Goal: Navigation & Orientation: Find specific page/section

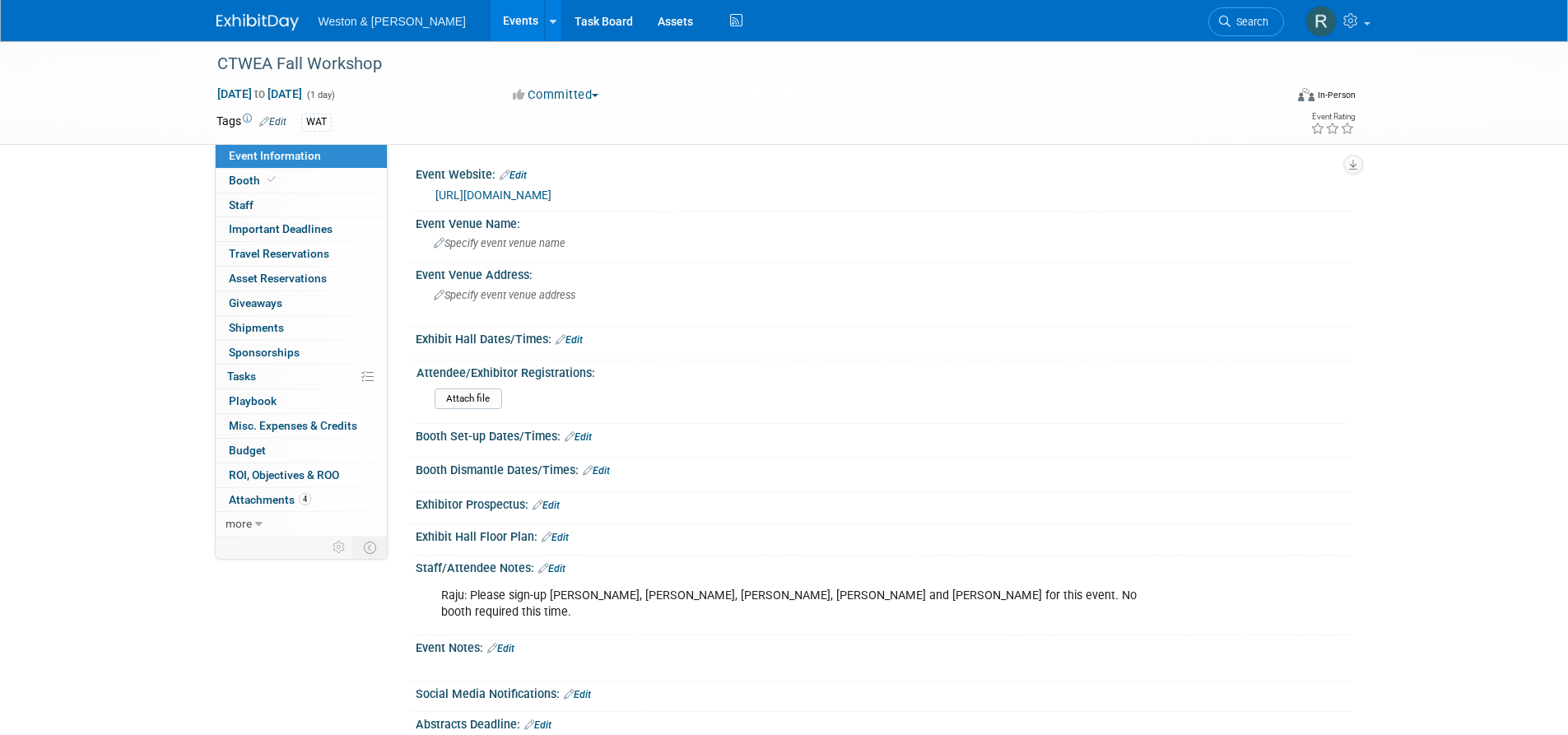
click at [490, 18] on link "Events" at bounding box center [519, 21] width 60 height 41
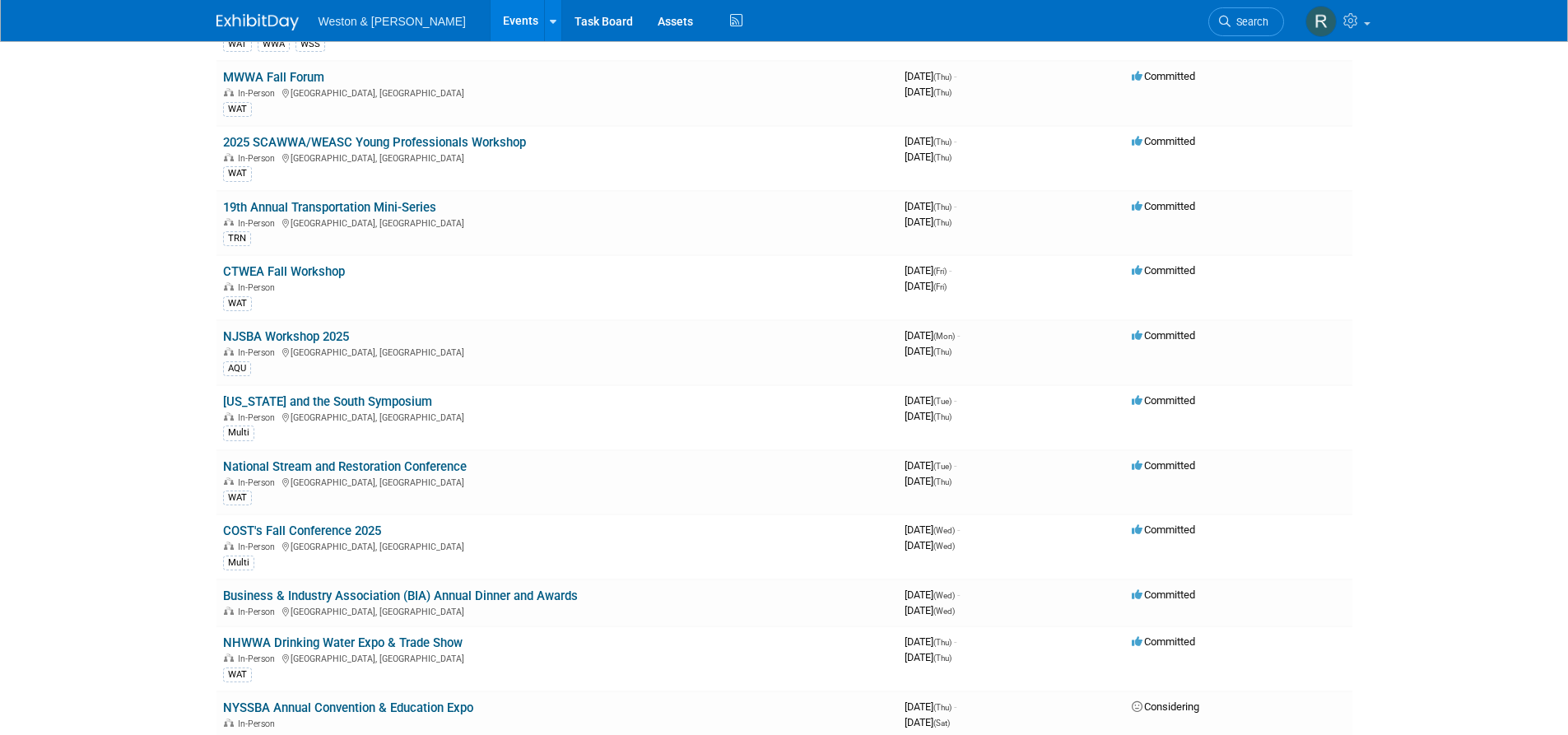
scroll to position [576, 0]
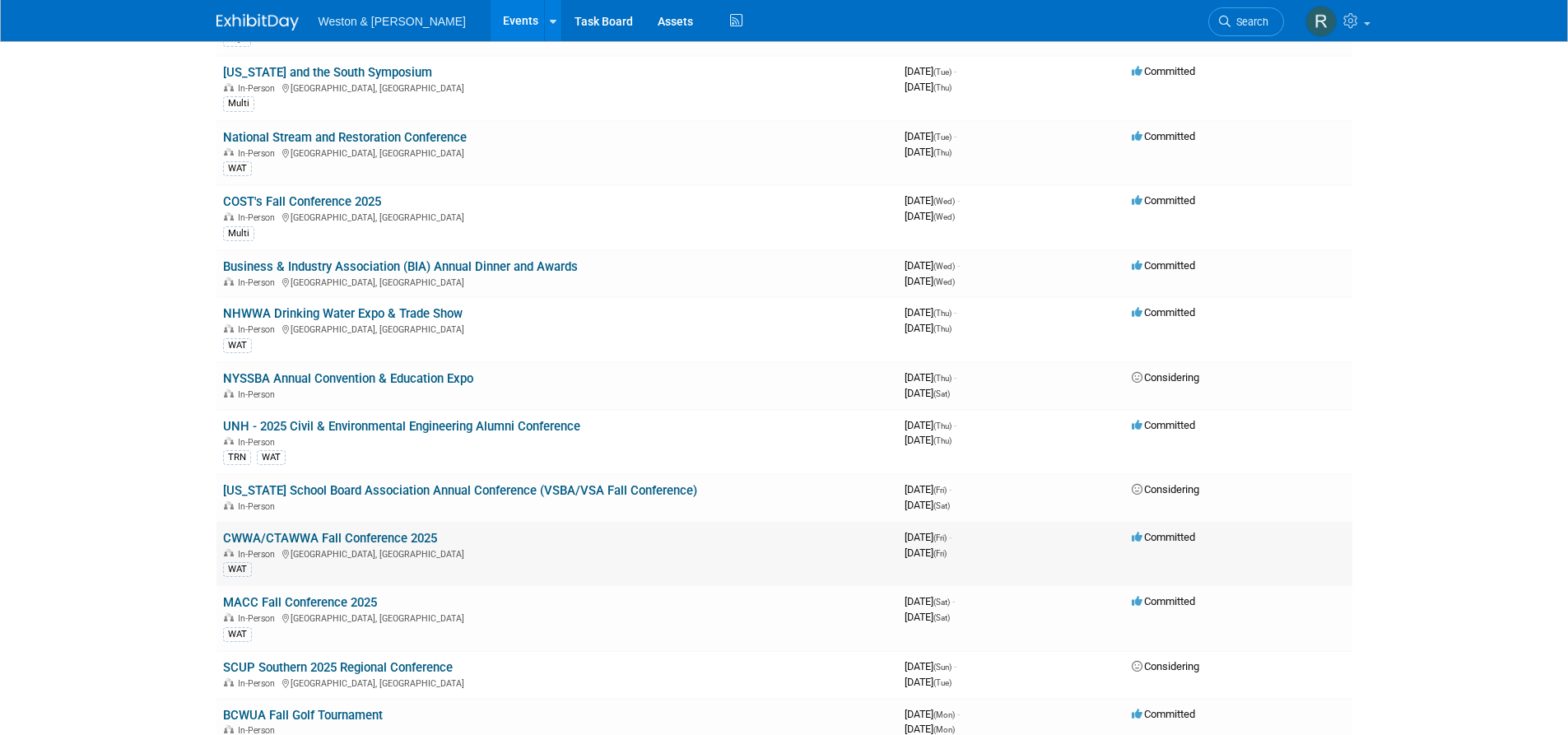
click at [321, 532] on link "CWWA/CTAWWA Fall Conference 2025" at bounding box center [330, 538] width 214 height 15
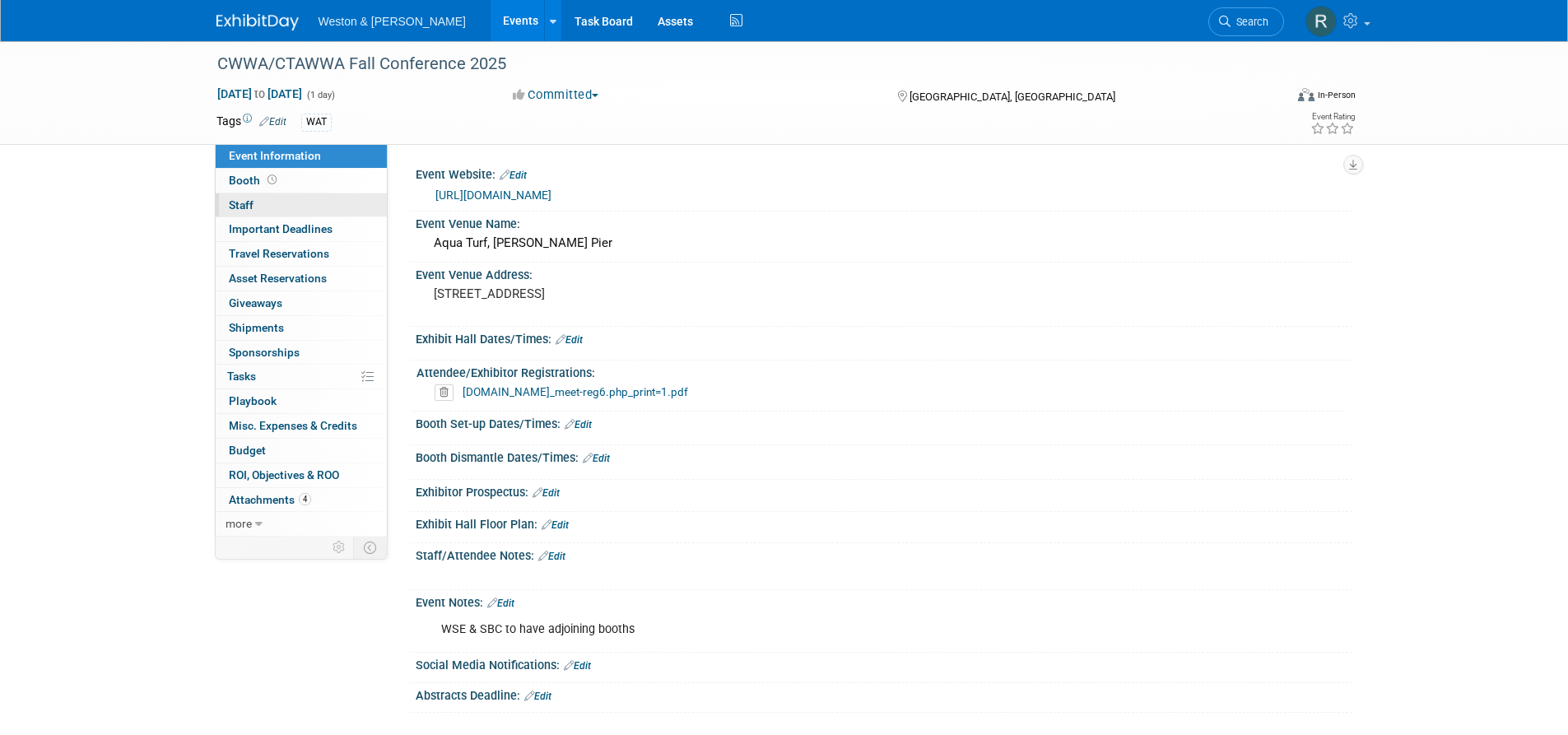
click at [248, 205] on span "Staff 0" at bounding box center [241, 205] width 24 height 13
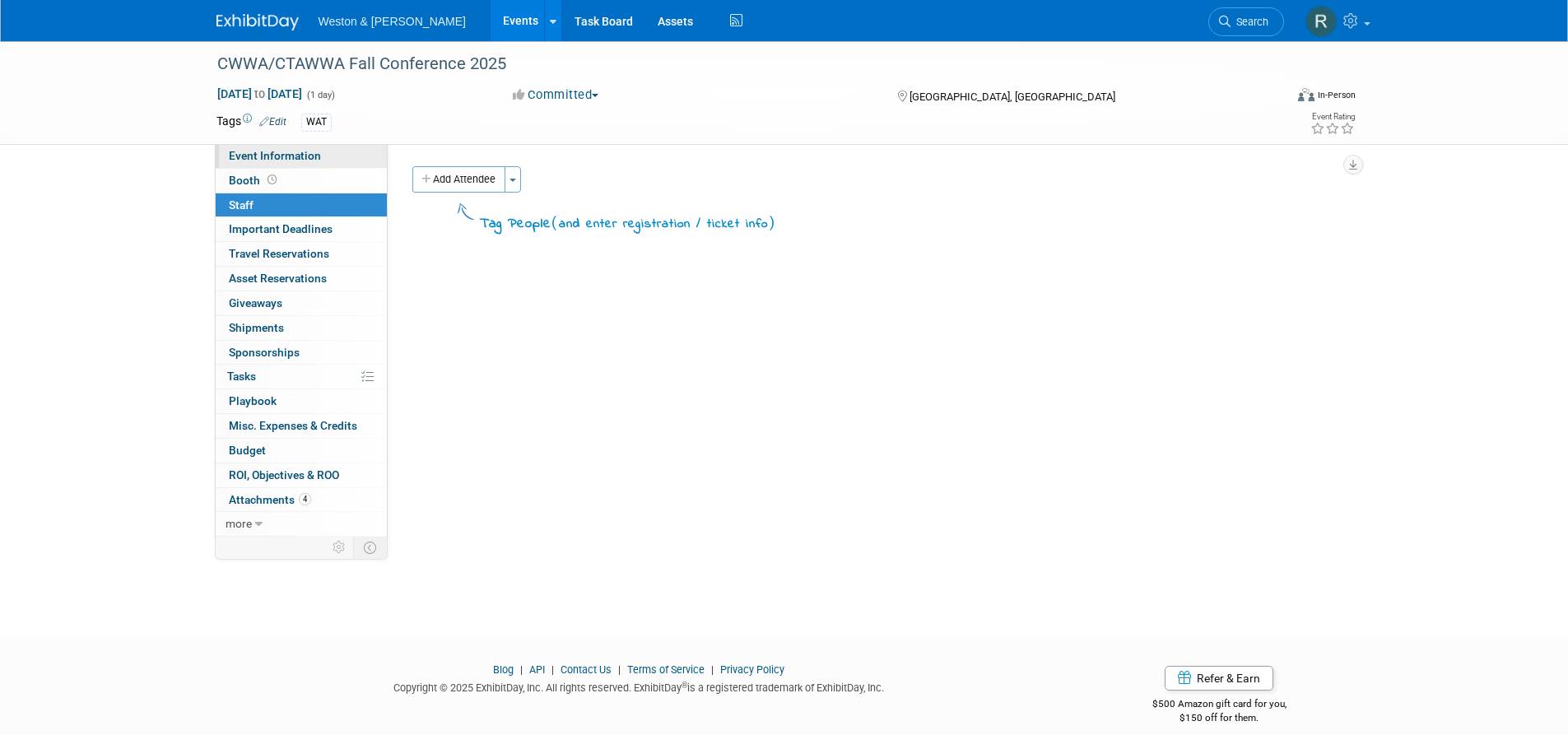
click at [249, 157] on span "Event Information" at bounding box center [275, 155] width 92 height 13
